Goal: Task Accomplishment & Management: Use online tool/utility

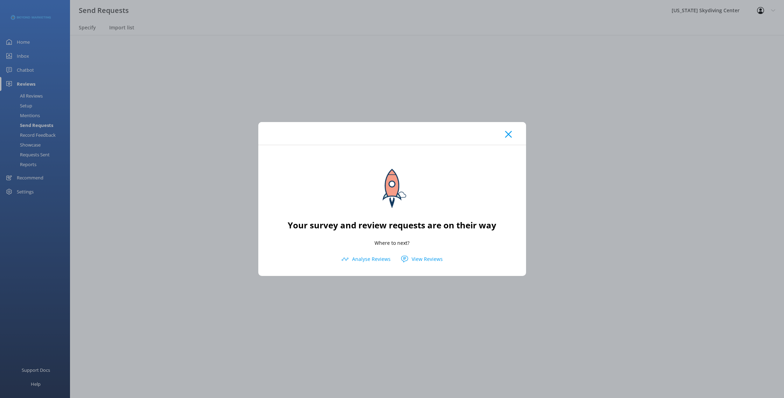
click at [512, 135] on div at bounding box center [392, 133] width 268 height 23
click at [508, 131] on div at bounding box center [392, 133] width 268 height 23
click at [509, 133] on icon at bounding box center [508, 134] width 7 height 7
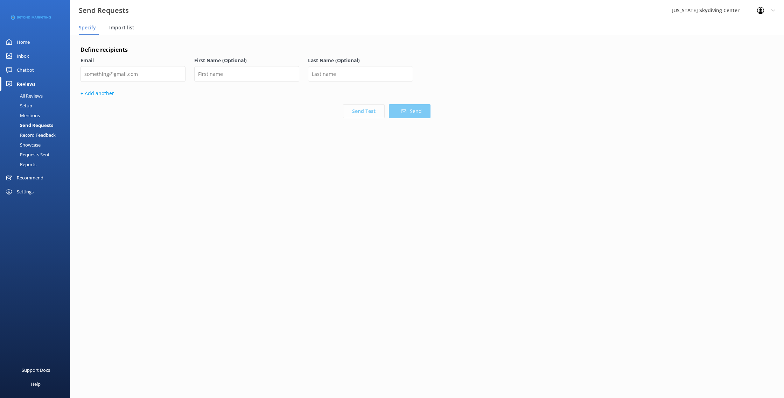
click at [123, 26] on span "Import list" at bounding box center [121, 27] width 25 height 7
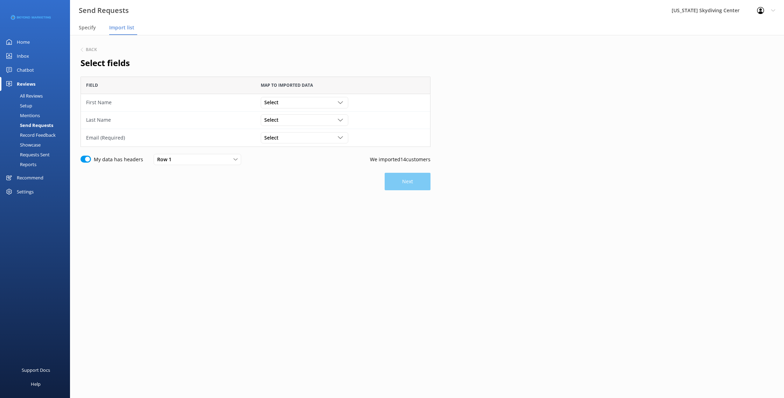
scroll to position [70, 350]
click at [295, 102] on div "Select" at bounding box center [304, 103] width 84 height 8
click at [295, 128] on link "First Name" at bounding box center [304, 131] width 86 height 14
click at [295, 127] on div "Select Customer Id First Name Last Name Email Gender Age Weight Day of birth Ad…" at bounding box center [342, 120] width 175 height 17
click at [295, 123] on div "Select" at bounding box center [304, 120] width 84 height 8
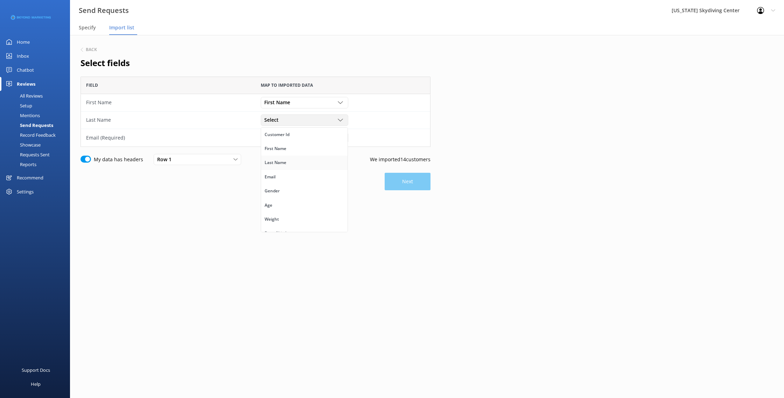
click at [297, 161] on link "Last Name" at bounding box center [304, 163] width 86 height 14
click at [297, 132] on div "Select Customer Id First Name Last Name Email Gender Age Weight Day of birth Ad…" at bounding box center [342, 137] width 175 height 17
click at [297, 135] on div "Select" at bounding box center [304, 138] width 84 height 8
click at [297, 196] on link "Email" at bounding box center [304, 195] width 86 height 14
click at [422, 179] on button "Next" at bounding box center [408, 181] width 46 height 17
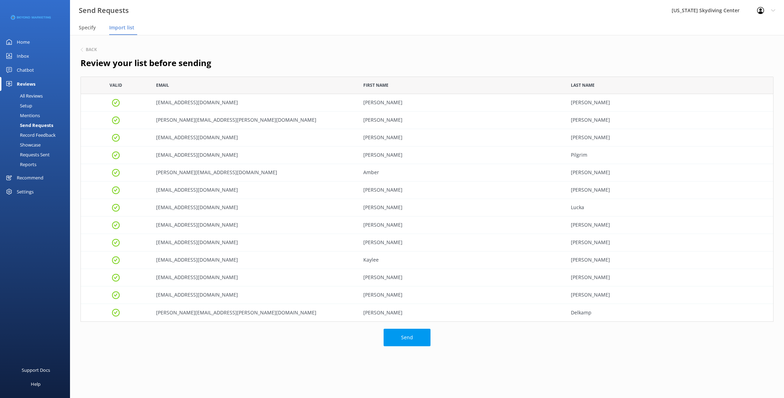
scroll to position [245, 693]
click at [405, 339] on button "Send" at bounding box center [406, 337] width 47 height 17
